Goal: Task Accomplishment & Management: Manage account settings

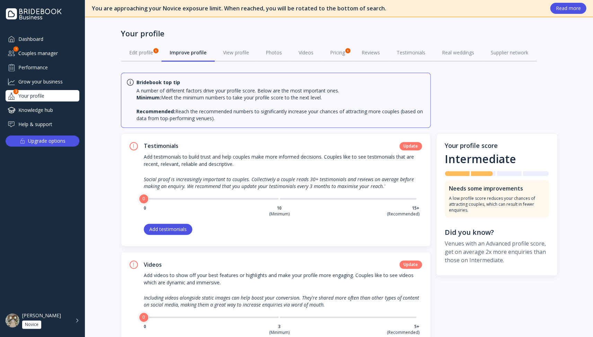
click at [42, 60] on div "Dashboard Couples manager 1 Performance Grow your business Your profile 2 Knowl…" at bounding box center [43, 81] width 74 height 97
click at [41, 69] on div "Performance" at bounding box center [43, 67] width 74 height 11
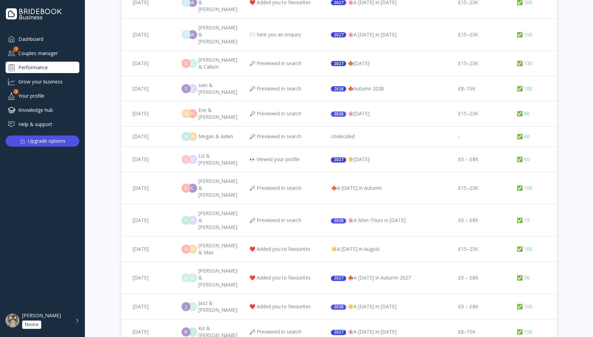
scroll to position [851, 0]
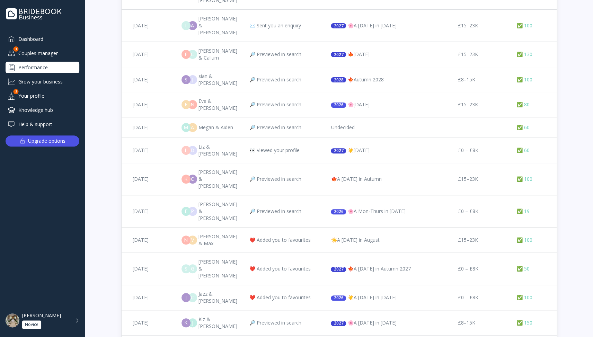
click at [32, 38] on div "Dashboard" at bounding box center [43, 38] width 74 height 11
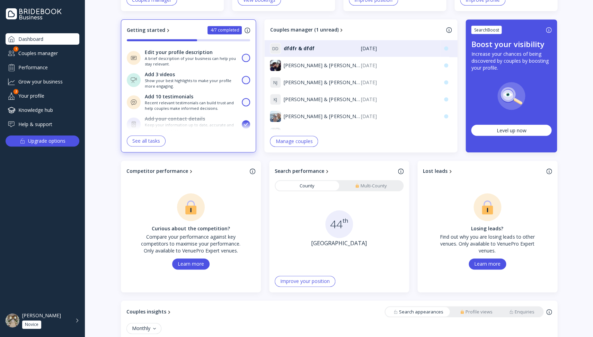
scroll to position [93, 0]
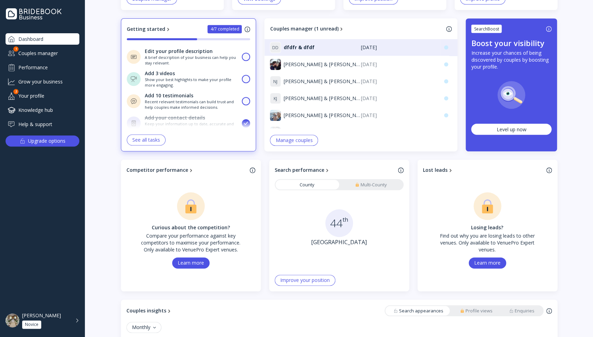
click at [366, 184] on div "Multi-County" at bounding box center [371, 185] width 32 height 7
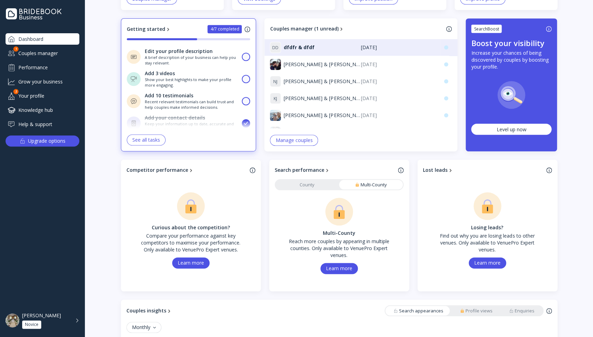
click at [307, 182] on link "County" at bounding box center [307, 185] width 64 height 10
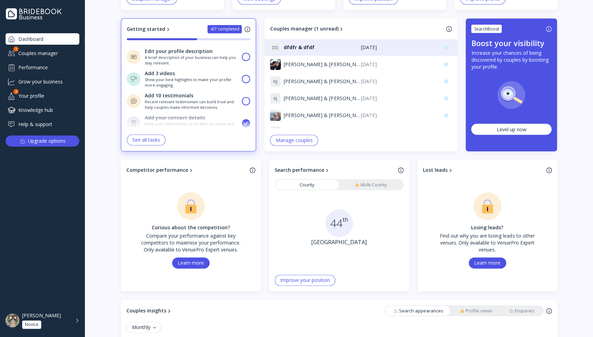
click at [305, 277] on div "Improve your position" at bounding box center [305, 280] width 50 height 6
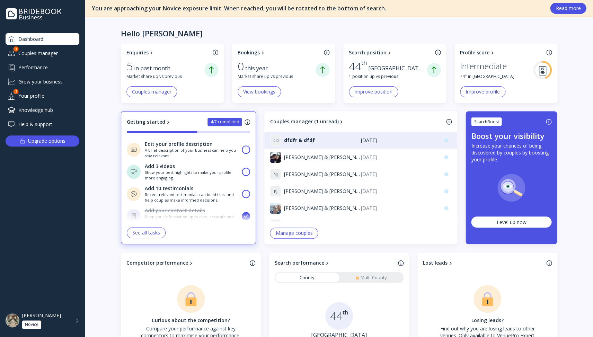
click at [417, 46] on div "Search position 44 th Devon 1 position up vs previous Improve position" at bounding box center [394, 73] width 103 height 59
click at [370, 89] on div "Improve position" at bounding box center [373, 92] width 38 height 6
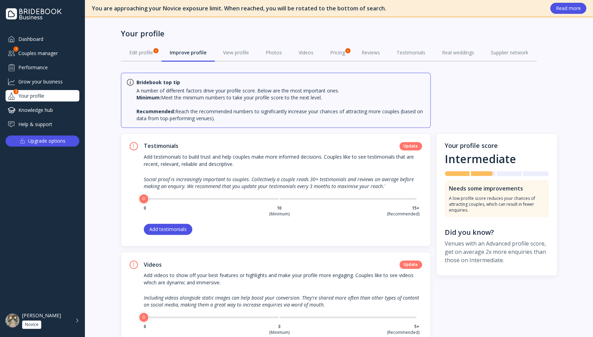
click at [44, 69] on div "Performance" at bounding box center [43, 67] width 74 height 11
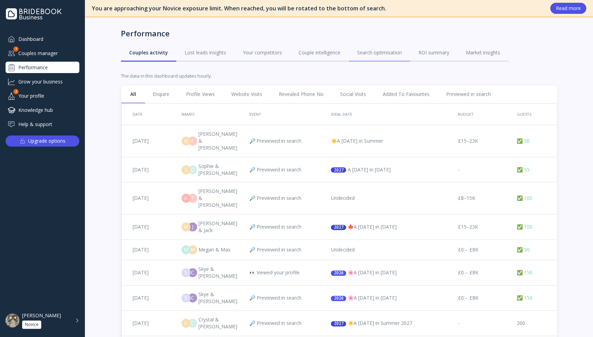
click at [384, 53] on div "Search optimisation" at bounding box center [379, 52] width 45 height 7
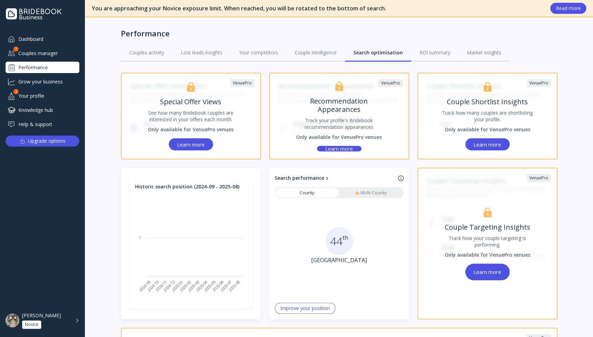
scroll to position [131, 0]
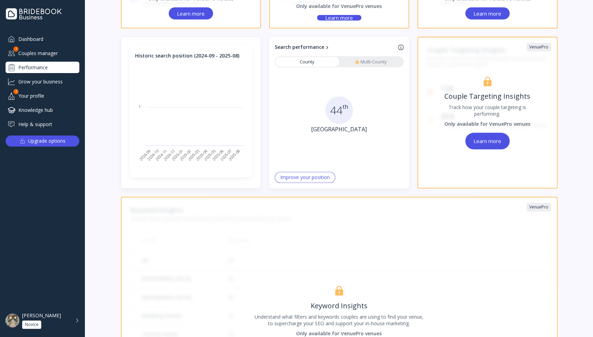
click at [301, 175] on div "Improve your position" at bounding box center [305, 178] width 50 height 6
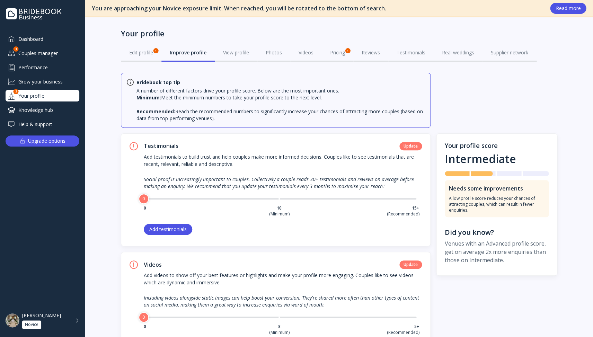
scroll to position [136, 0]
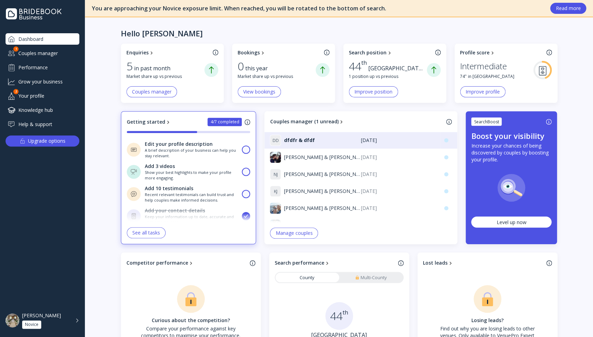
click at [387, 87] on button "Improve position" at bounding box center [373, 91] width 49 height 11
